Goal: Find contact information: Find contact information

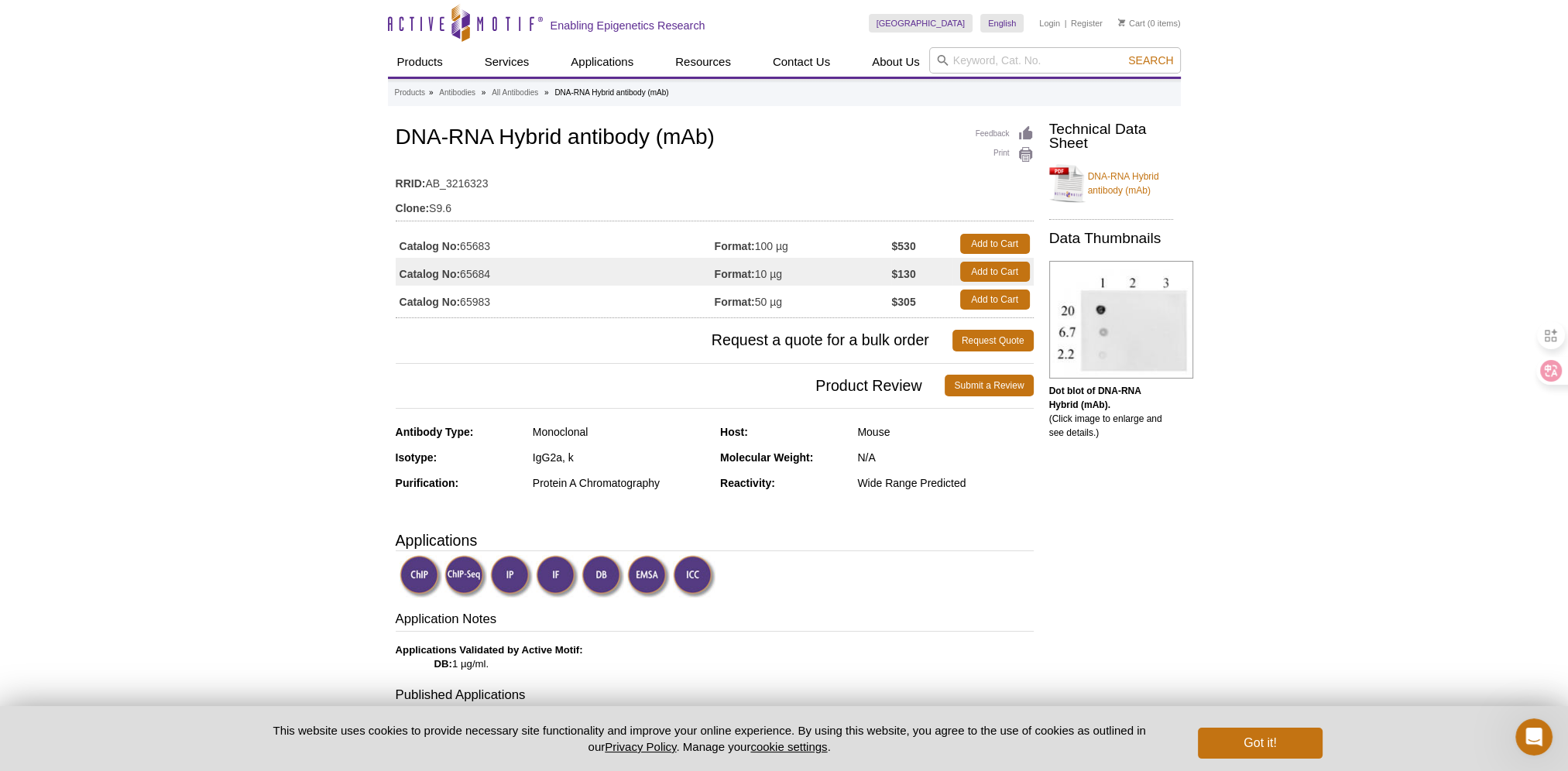
click at [902, 312] on td "$305" at bounding box center [922, 299] width 60 height 28
click at [771, 310] on td "Format: 50 µg" at bounding box center [803, 299] width 178 height 28
click at [767, 303] on td "Format: 50 µg" at bounding box center [803, 299] width 178 height 28
click at [449, 304] on strong "Catalog No:" at bounding box center [429, 302] width 61 height 14
click at [896, 300] on strong "$305" at bounding box center [903, 302] width 24 height 14
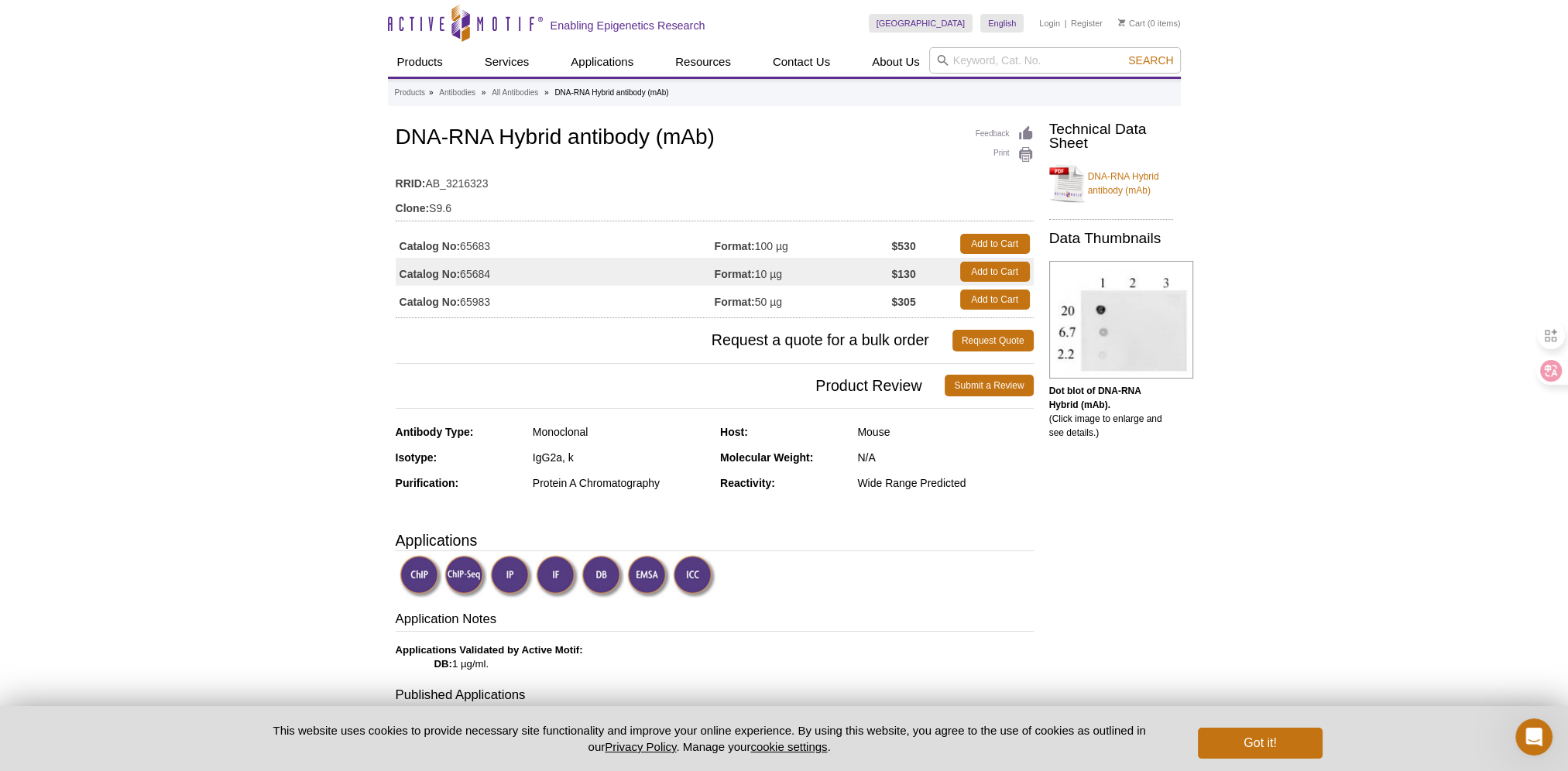
click at [894, 242] on strong "$530" at bounding box center [903, 246] width 24 height 14
click at [904, 251] on strong "$530" at bounding box center [903, 246] width 24 height 14
click at [900, 276] on strong "$130" at bounding box center [903, 274] width 24 height 14
click at [901, 300] on strong "$305" at bounding box center [903, 302] width 24 height 14
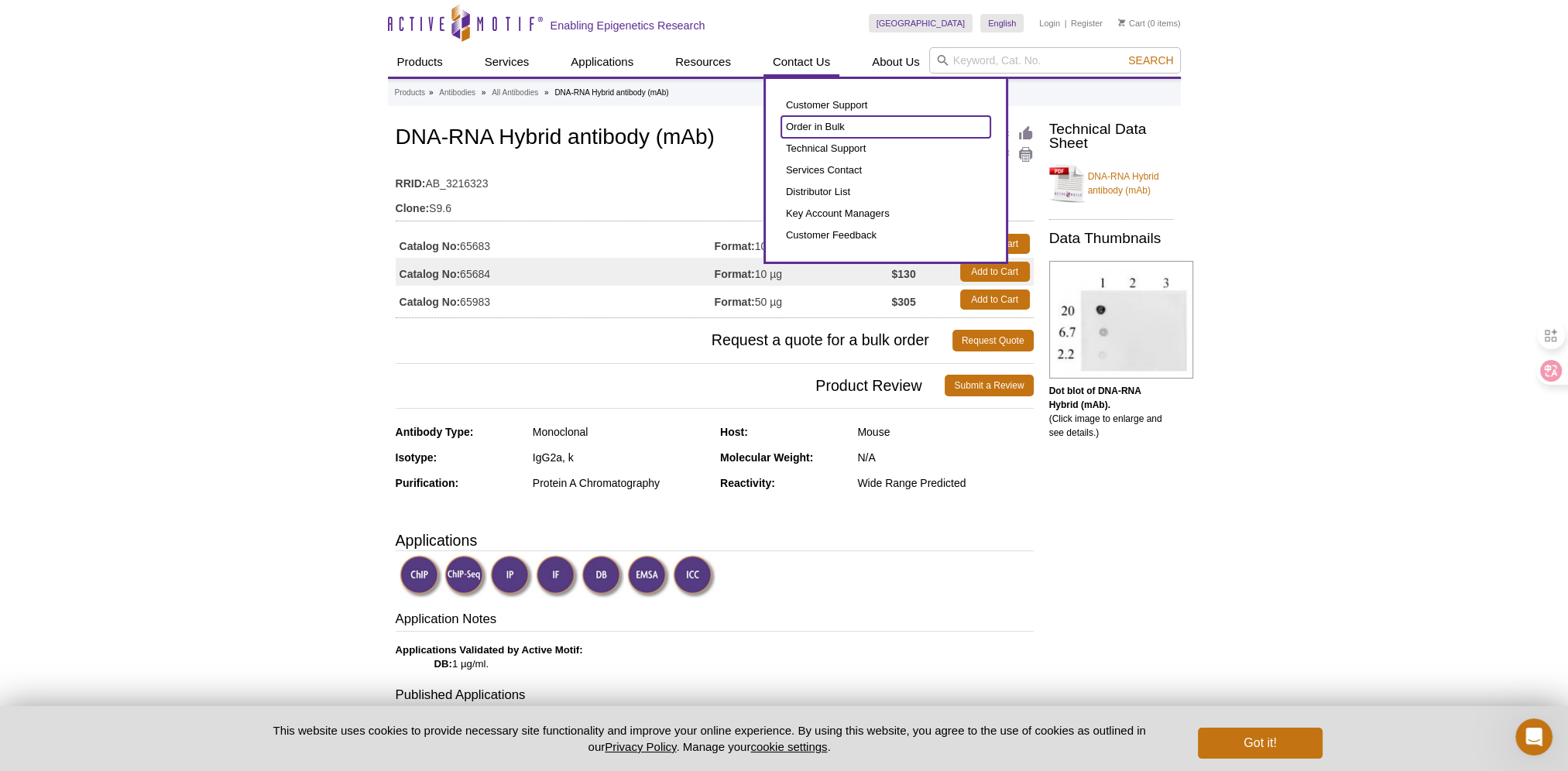
click at [824, 130] on link "Order in Bulk" at bounding box center [885, 127] width 209 height 21
click at [818, 109] on link "Customer Support" at bounding box center [885, 105] width 209 height 21
click at [818, 105] on link "Customer Support" at bounding box center [885, 105] width 209 height 21
click at [793, 105] on link "Customer Support" at bounding box center [885, 105] width 209 height 21
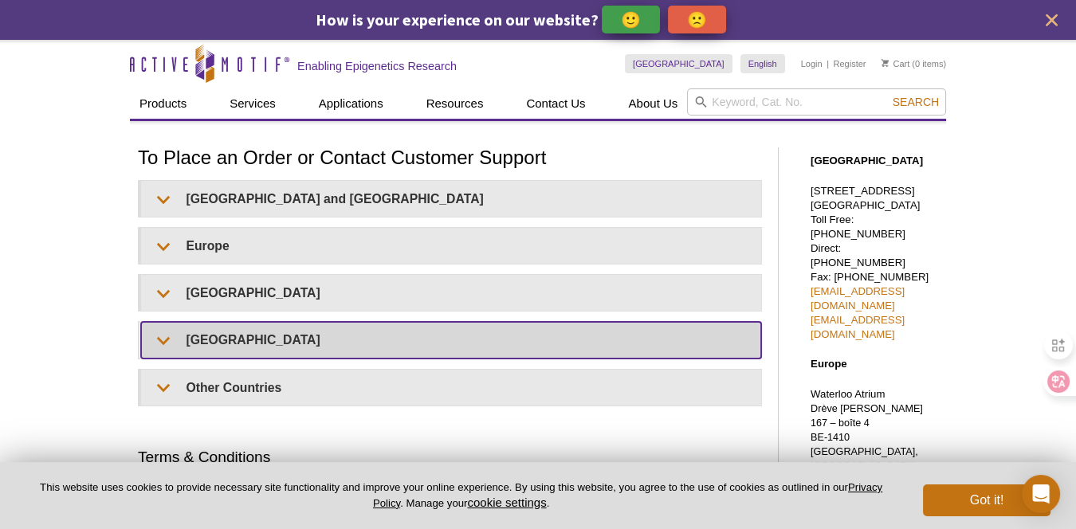
click at [229, 340] on summary "[GEOGRAPHIC_DATA]" at bounding box center [451, 340] width 620 height 36
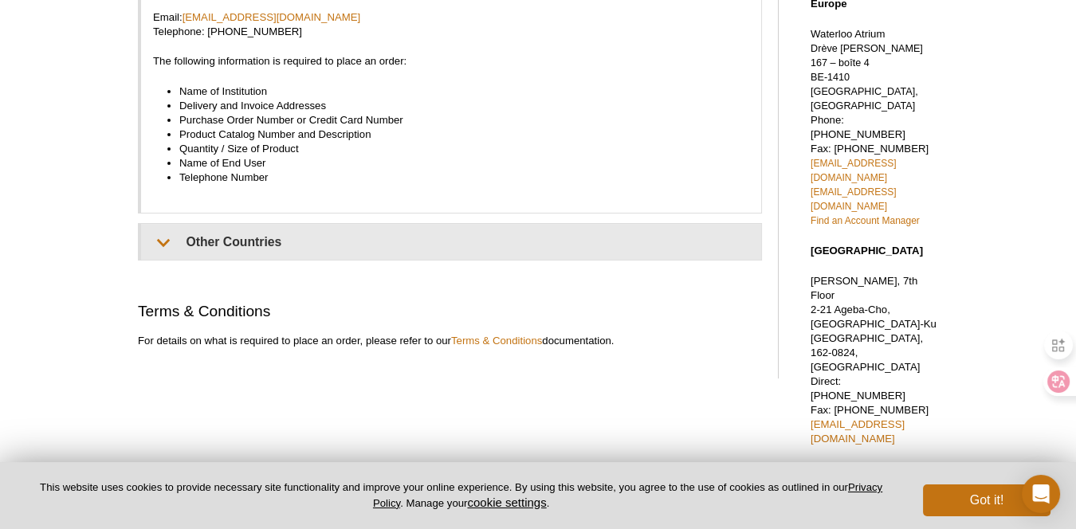
scroll to position [415, 0]
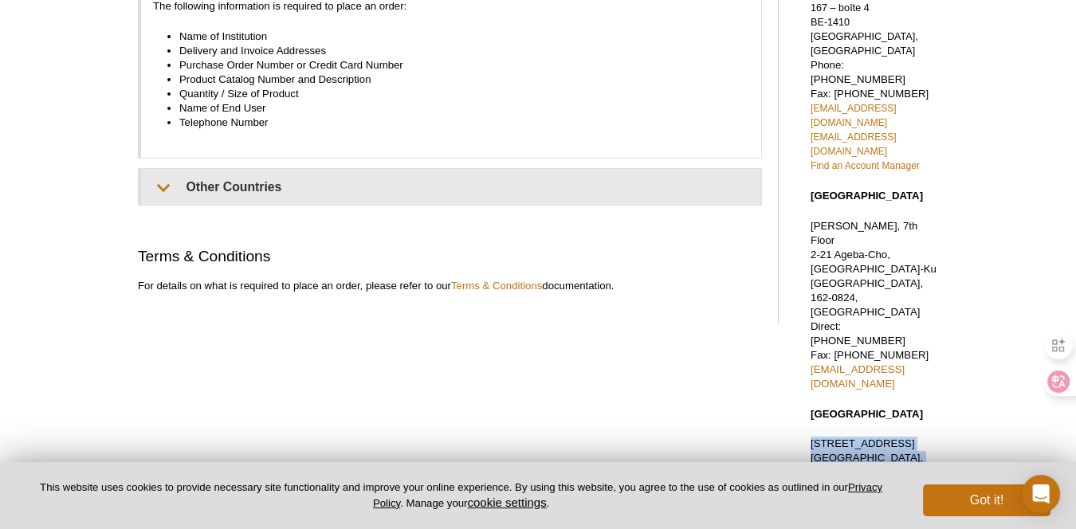
drag, startPoint x: 947, startPoint y: 336, endPoint x: 804, endPoint y: 230, distance: 178.4
click at [804, 230] on div "Active Motif Logo Enabling Epigenetics Research 0 Search Skip to content Active…" at bounding box center [538, 205] width 1076 height 1162
copy p "[STREET_ADDRESS] Direct: [PHONE_NUMBER] Cell Phone: [PHONE_NUMBER] [EMAIL_ADDRE…"
